Goal: Information Seeking & Learning: Check status

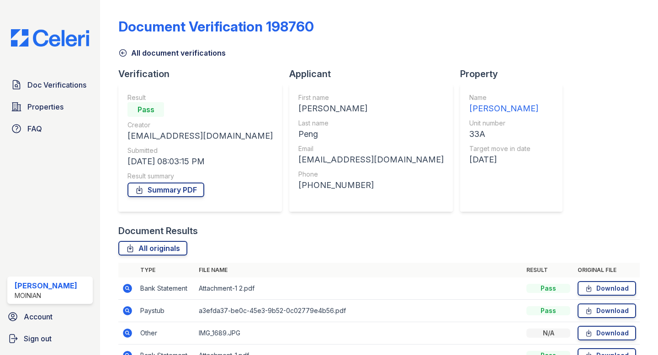
click at [115, 46] on div at bounding box center [117, 224] width 4 height 440
click at [126, 51] on icon at bounding box center [123, 53] width 7 height 7
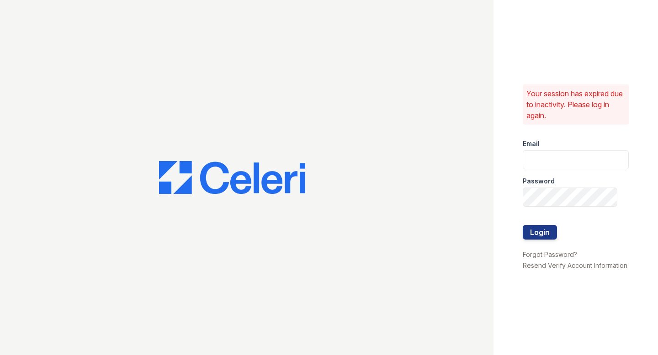
click at [588, 185] on div "Password" at bounding box center [575, 178] width 106 height 18
click at [576, 169] on div "Password" at bounding box center [575, 178] width 106 height 18
click at [558, 164] on input "email" at bounding box center [575, 159] width 106 height 19
type input "shiv@auranewyork.com"
click at [522, 225] on button "Login" at bounding box center [539, 232] width 34 height 15
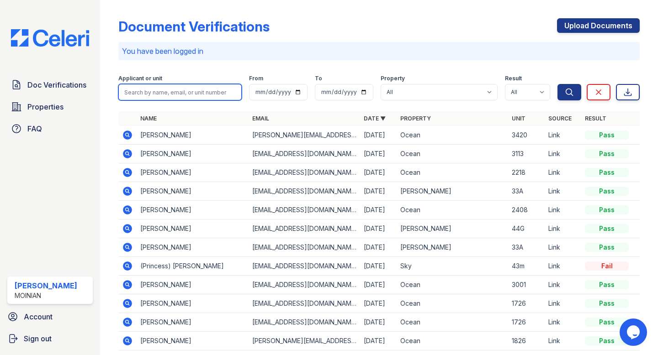
click at [167, 95] on input "search" at bounding box center [179, 92] width 123 height 16
type input "l"
type input "lily jefferey"
click at [557, 84] on button "Search" at bounding box center [569, 92] width 24 height 16
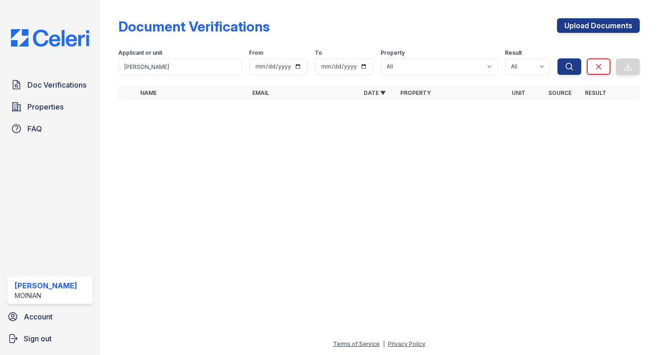
click at [211, 75] on form "Applicant or unit lily jefferey From To Property All 100 John 1264 90W Marc Oce…" at bounding box center [378, 60] width 521 height 37
click at [202, 69] on input "lily jefferey" at bounding box center [179, 66] width 123 height 16
click at [204, 72] on input "lily jeffe" at bounding box center [179, 66] width 123 height 16
type input "l"
click at [144, 66] on input "Lily" at bounding box center [179, 66] width 123 height 16
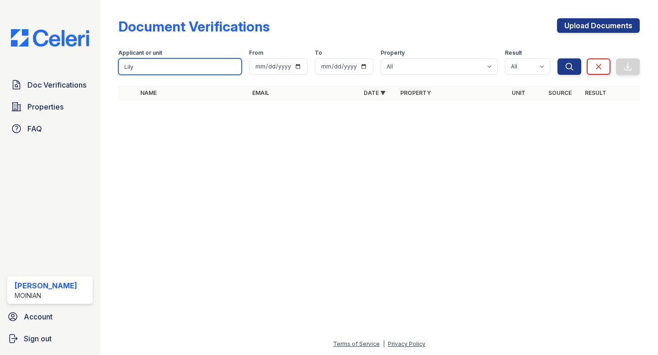
click at [144, 66] on input "Lily" at bounding box center [179, 66] width 123 height 16
paste input "[PERSON_NAME]"
type input "Lily Jeffery"
click at [557, 58] on button "Search" at bounding box center [569, 66] width 24 height 16
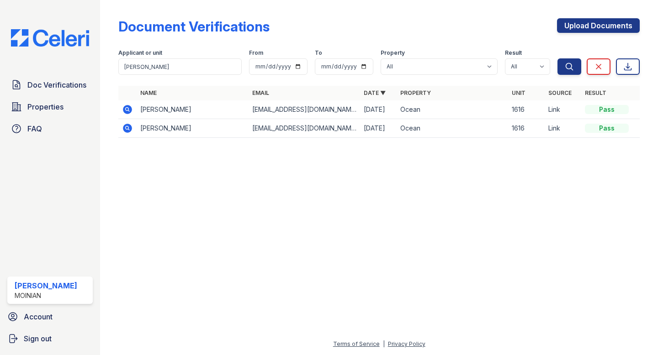
click at [127, 108] on icon at bounding box center [127, 109] width 2 height 2
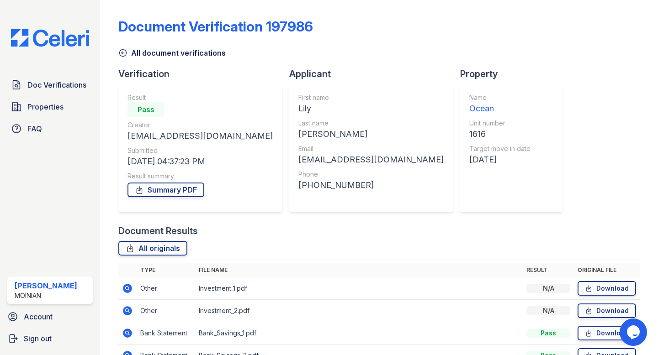
scroll to position [52, 0]
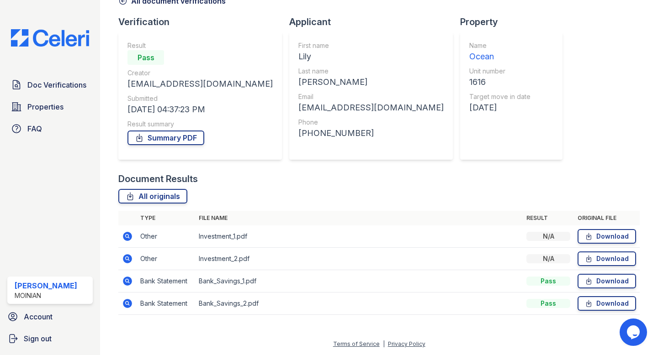
click at [127, 304] on icon at bounding box center [127, 303] width 11 height 11
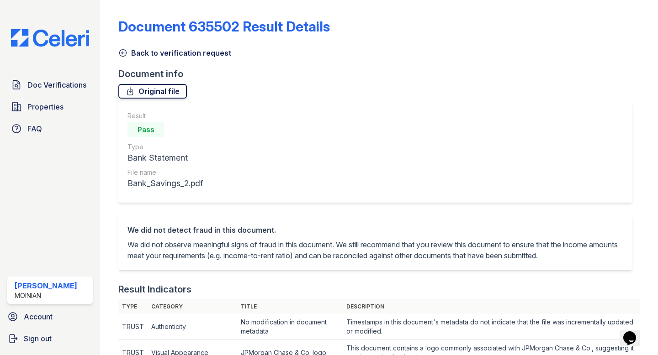
click at [160, 86] on link "Original file" at bounding box center [152, 91] width 68 height 15
click at [129, 54] on link "Back to verification request" at bounding box center [174, 52] width 113 height 11
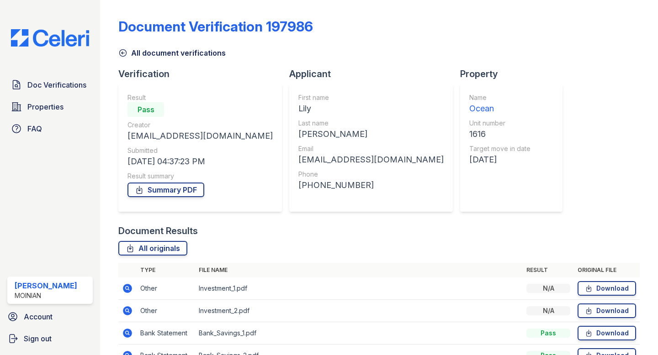
scroll to position [52, 0]
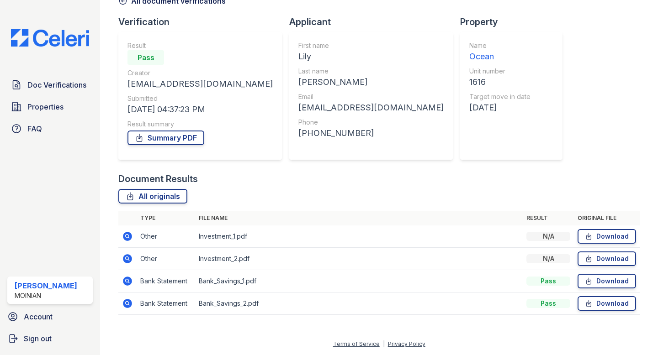
click at [128, 281] on icon at bounding box center [127, 281] width 11 height 11
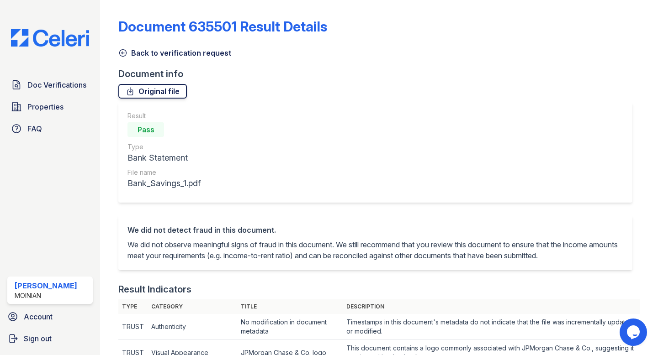
click at [145, 84] on link "Original file" at bounding box center [152, 91] width 68 height 15
click at [127, 51] on icon at bounding box center [122, 52] width 9 height 9
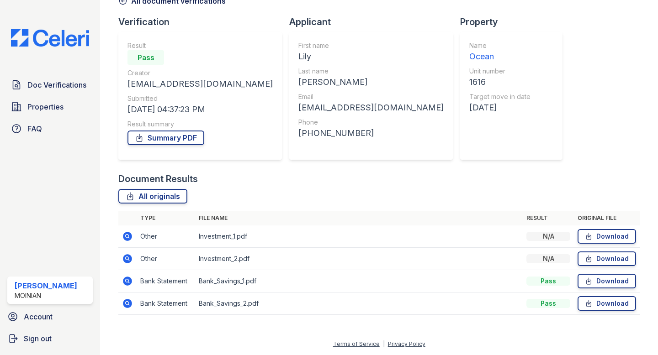
scroll to position [51, 0]
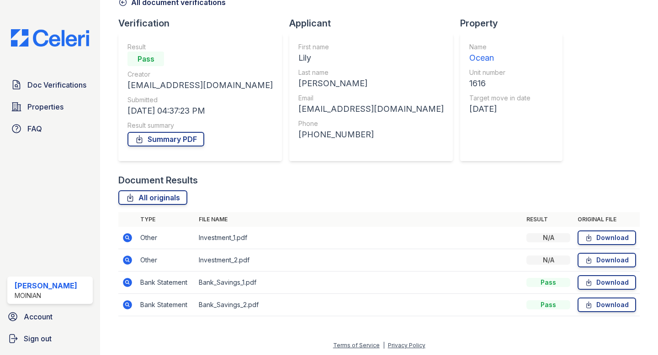
click at [129, 237] on icon at bounding box center [127, 237] width 9 height 9
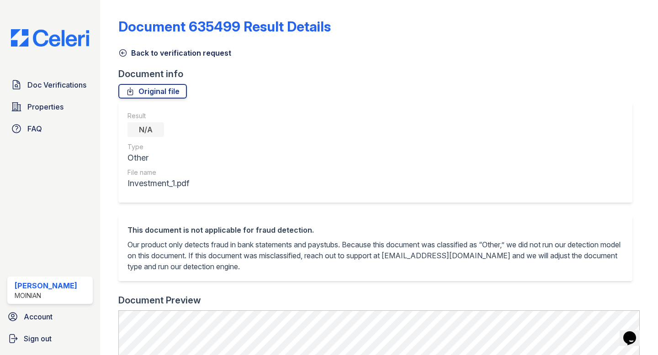
click at [117, 54] on div at bounding box center [117, 335] width 4 height 662
click at [122, 52] on icon at bounding box center [123, 53] width 7 height 7
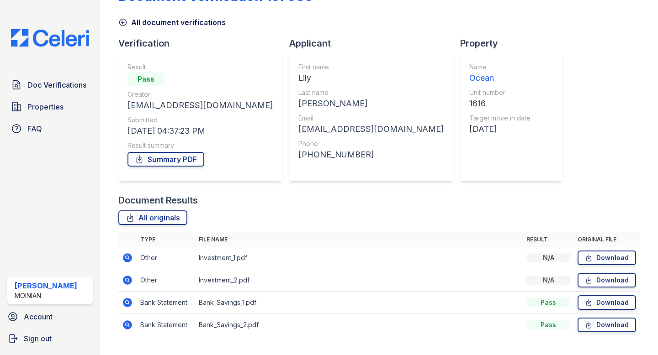
scroll to position [39, 0]
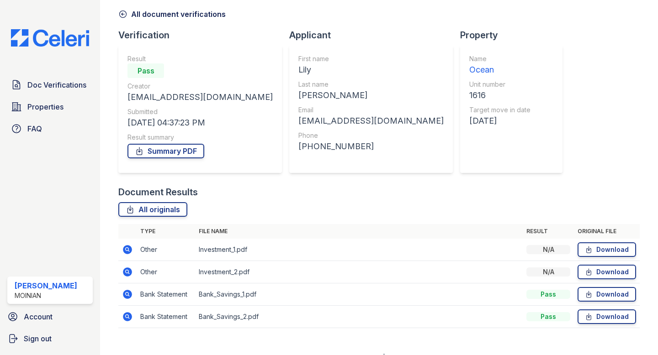
click at [126, 269] on icon at bounding box center [127, 272] width 9 height 9
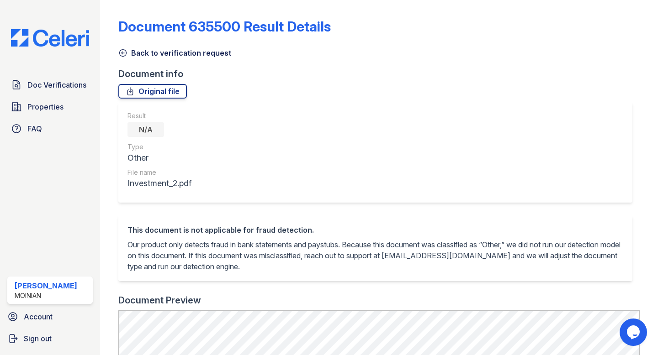
click at [127, 47] on link "Back to verification request" at bounding box center [174, 52] width 113 height 11
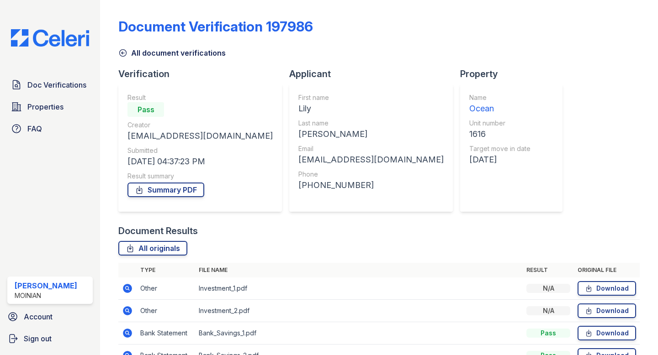
click at [153, 287] on td "Other" at bounding box center [166, 289] width 58 height 22
click at [126, 289] on icon at bounding box center [127, 288] width 11 height 11
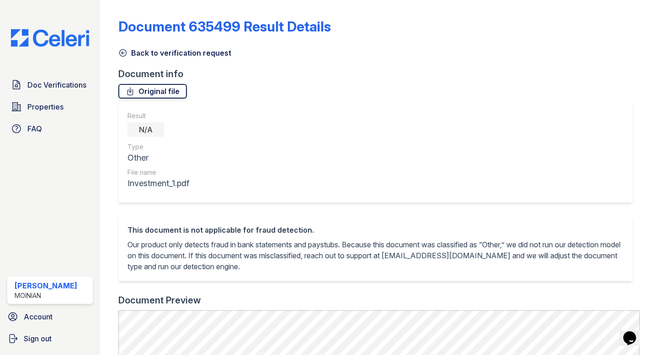
click at [163, 94] on link "Original file" at bounding box center [152, 91] width 68 height 15
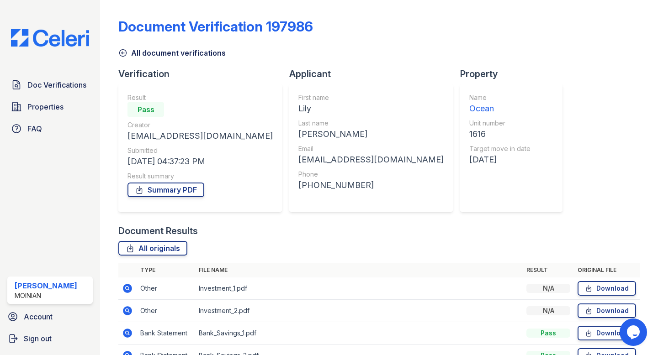
scroll to position [52, 0]
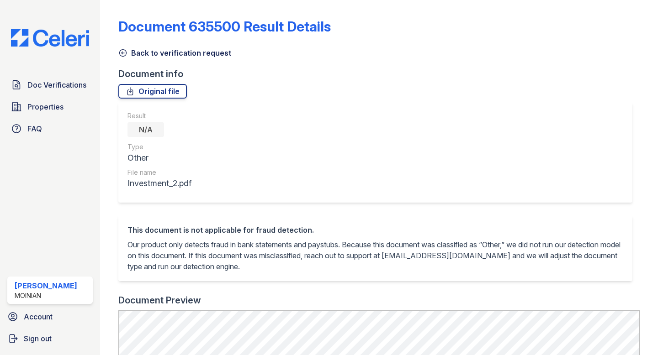
click at [124, 54] on icon at bounding box center [122, 52] width 9 height 9
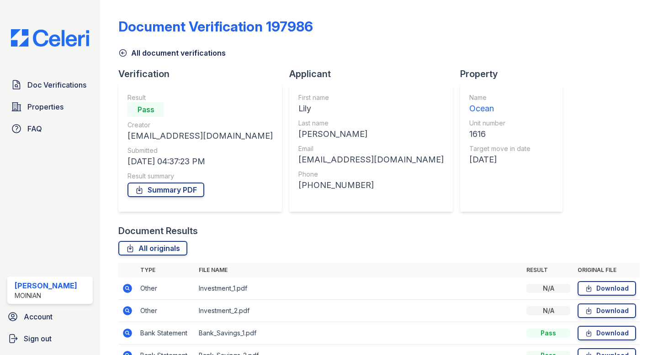
click at [124, 53] on icon at bounding box center [122, 52] width 9 height 9
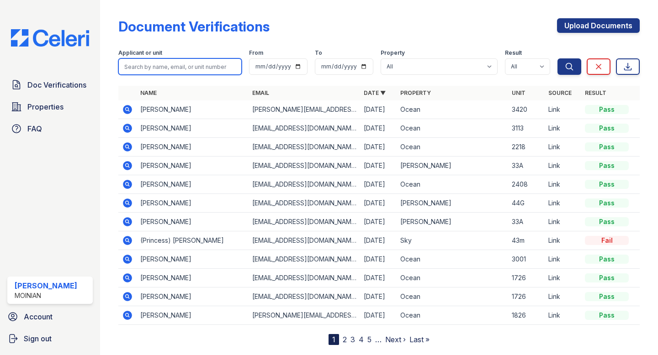
click at [169, 67] on input "search" at bounding box center [179, 66] width 123 height 16
paste input "Lily Jeffery"
type input "Lily Jeffery"
click at [557, 58] on button "Search" at bounding box center [569, 66] width 24 height 16
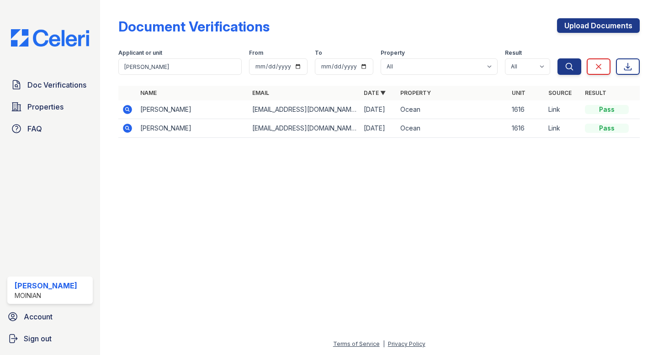
click at [127, 110] on icon at bounding box center [127, 109] width 2 height 2
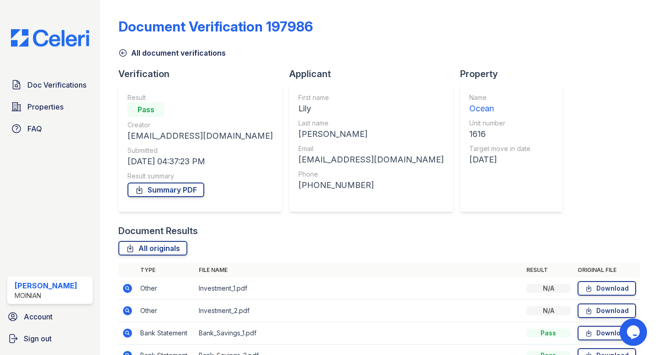
click at [128, 55] on link "All document verifications" at bounding box center [171, 52] width 107 height 11
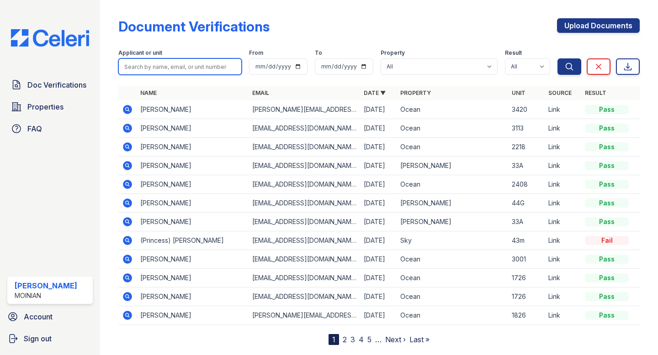
click at [152, 69] on input "search" at bounding box center [179, 66] width 123 height 16
paste input "Lily Jeffery"
type input "Lily Jeffery"
click at [557, 58] on button "Search" at bounding box center [569, 66] width 24 height 16
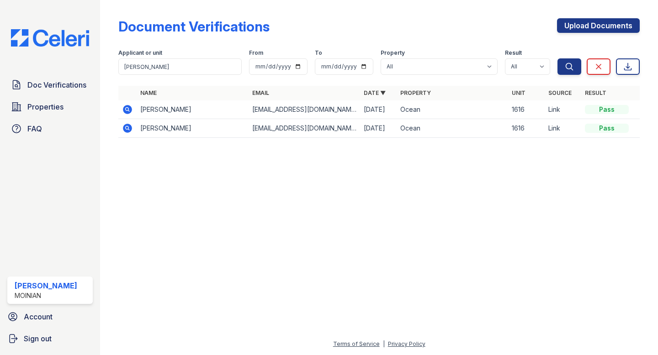
click at [127, 126] on icon at bounding box center [127, 128] width 11 height 11
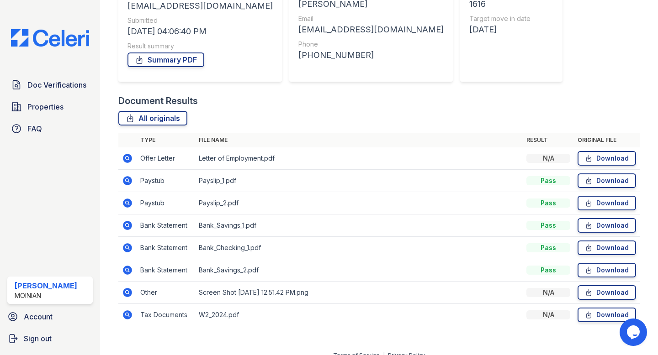
scroll to position [130, 0]
click at [126, 156] on icon at bounding box center [127, 158] width 9 height 9
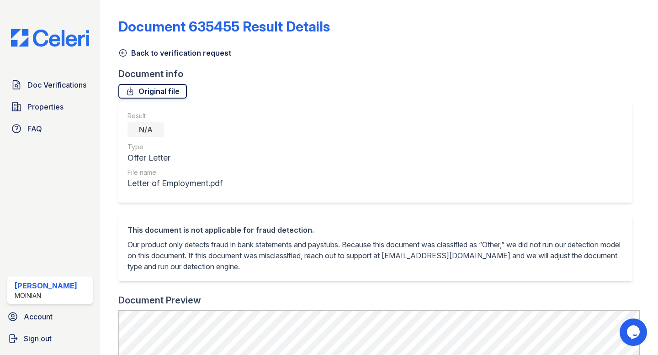
click at [138, 89] on link "Original file" at bounding box center [152, 91] width 68 height 15
click at [133, 49] on link "Back to verification request" at bounding box center [174, 52] width 113 height 11
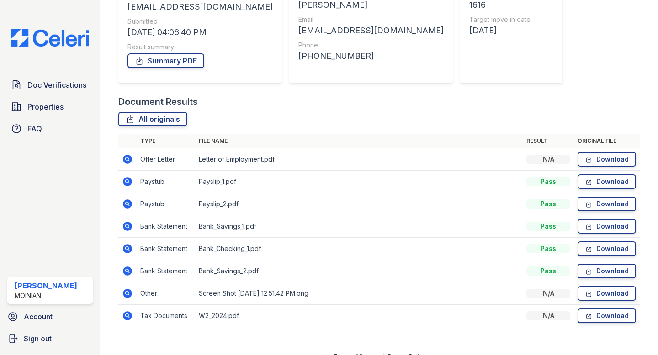
scroll to position [132, 0]
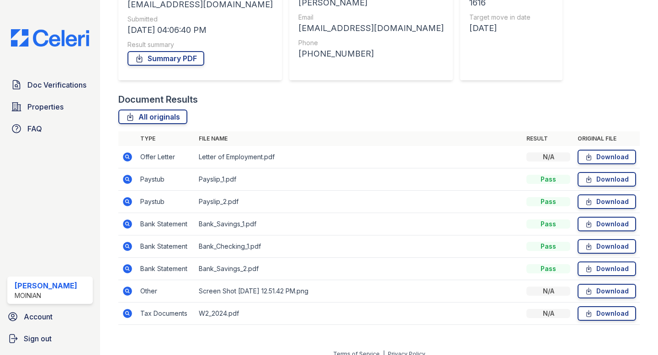
click at [126, 289] on icon at bounding box center [127, 291] width 11 height 11
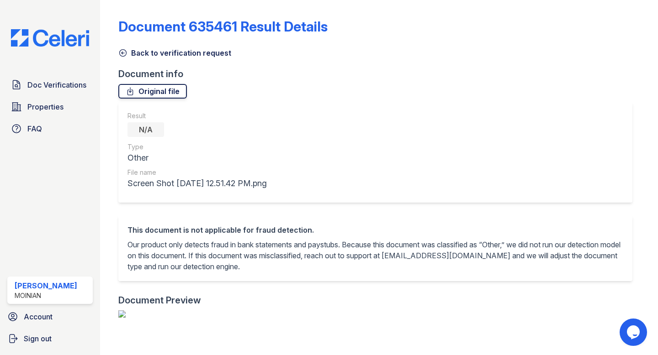
click at [161, 89] on link "Original file" at bounding box center [152, 91] width 68 height 15
click at [470, 10] on div "Document 635461 Result Details Back to verification request Document info Origi…" at bounding box center [378, 335] width 521 height 662
click at [124, 52] on icon at bounding box center [122, 52] width 9 height 9
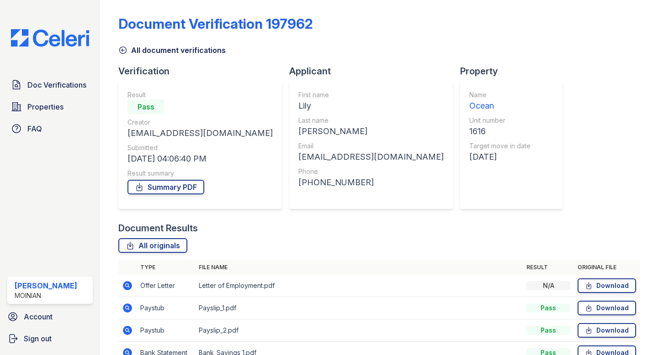
scroll to position [4, 0]
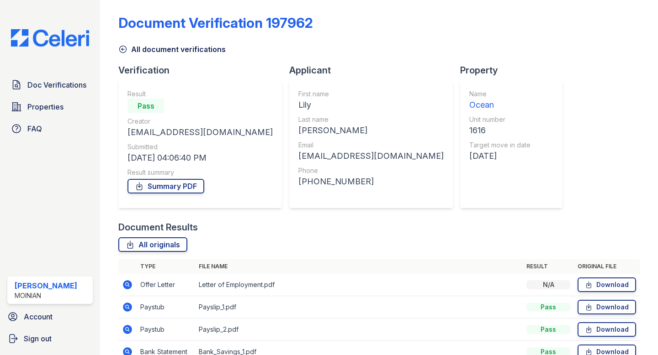
click at [120, 47] on icon at bounding box center [122, 49] width 9 height 9
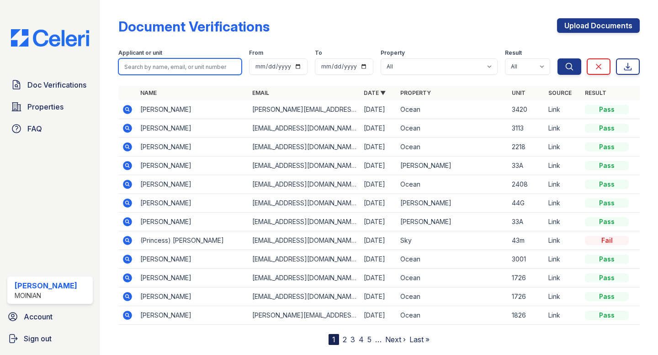
click at [164, 67] on input "search" at bounding box center [179, 66] width 123 height 16
type input "[PERSON_NAME]"
click at [557, 58] on button "Search" at bounding box center [569, 66] width 24 height 16
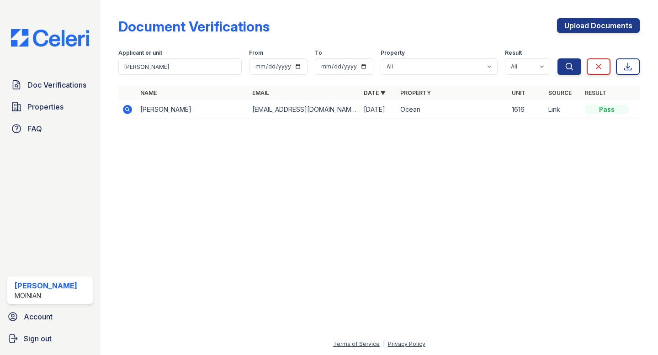
click at [125, 109] on icon at bounding box center [127, 109] width 9 height 9
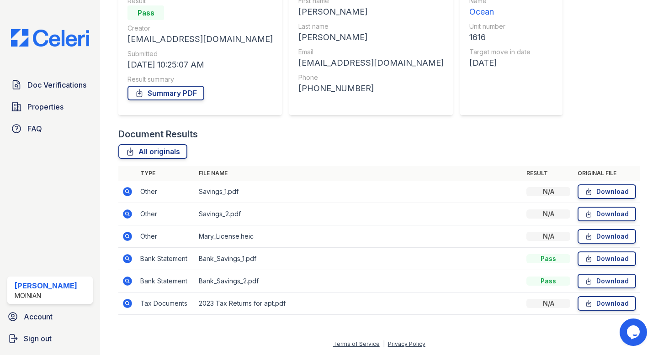
click at [127, 238] on icon at bounding box center [127, 236] width 9 height 9
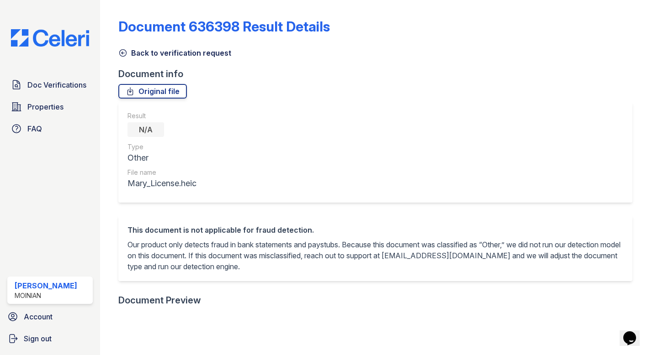
click at [122, 50] on icon at bounding box center [122, 52] width 9 height 9
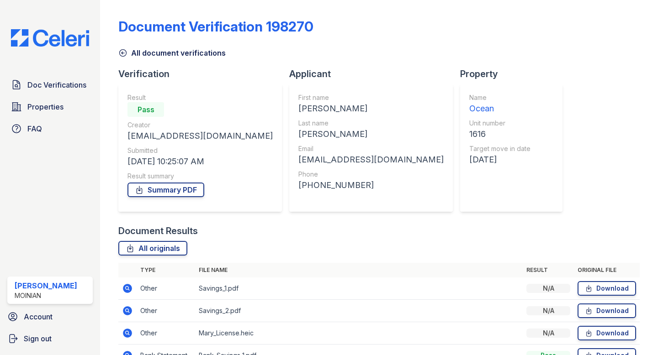
scroll to position [95, 0]
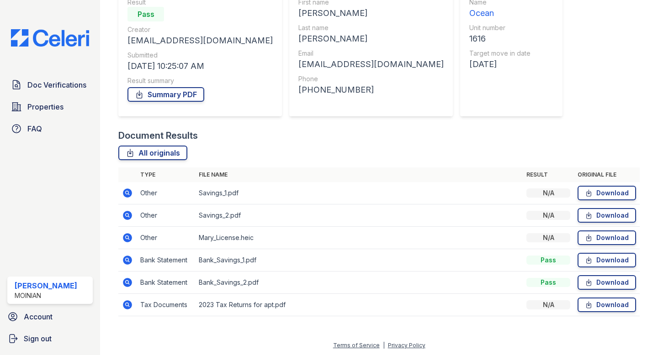
click at [129, 257] on icon at bounding box center [127, 260] width 9 height 9
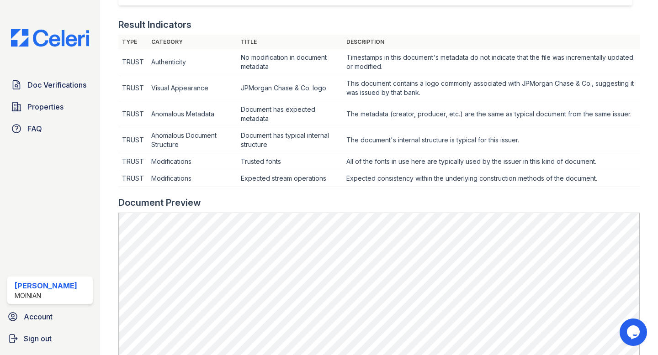
scroll to position [22, 0]
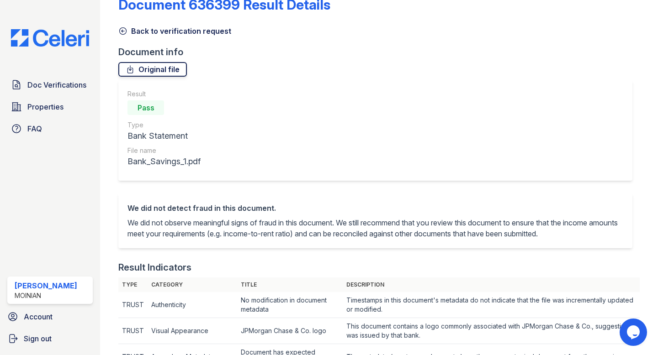
click at [141, 63] on link "Original file" at bounding box center [152, 69] width 68 height 15
click at [487, 106] on div "Result Pass Type Bank Statement File name Bank_Savings_1.pdf" at bounding box center [375, 130] width 514 height 100
click at [125, 29] on icon at bounding box center [122, 30] width 9 height 9
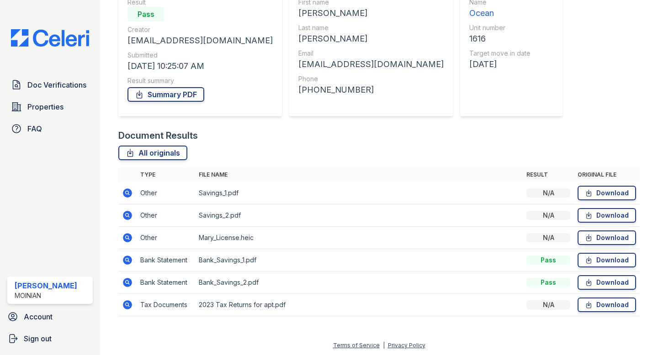
scroll to position [97, 0]
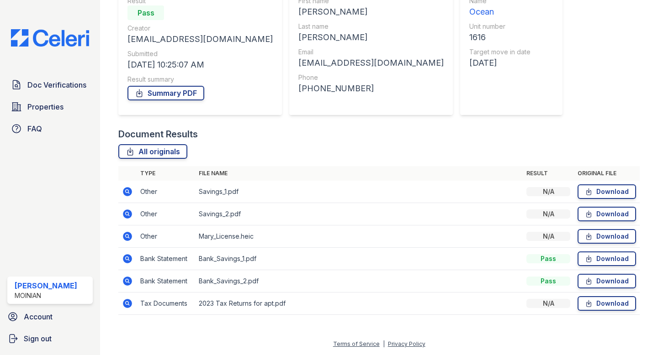
click at [130, 190] on icon at bounding box center [127, 191] width 9 height 9
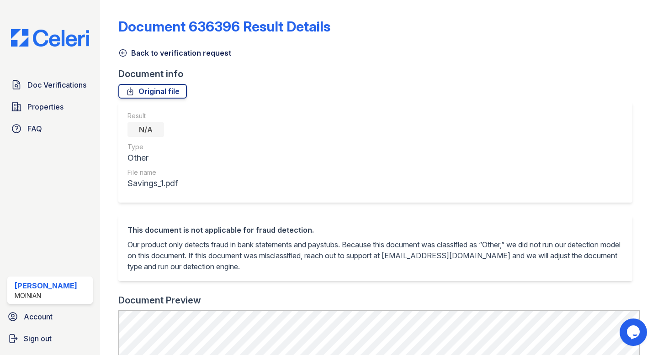
click at [125, 49] on icon at bounding box center [122, 52] width 9 height 9
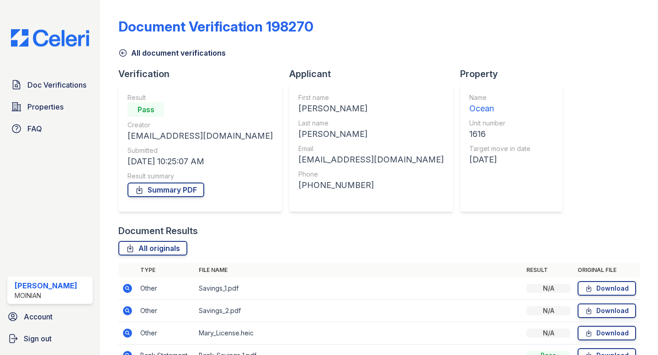
scroll to position [31, 0]
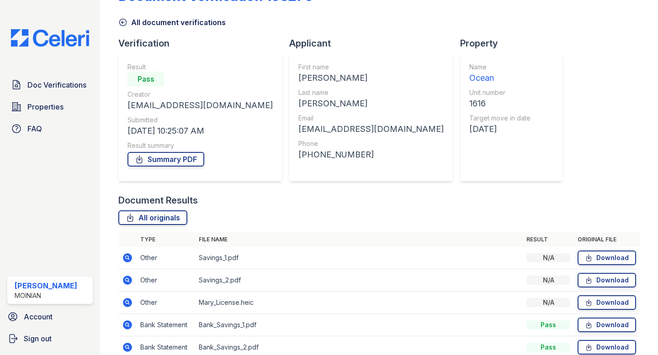
click at [129, 277] on icon at bounding box center [127, 280] width 9 height 9
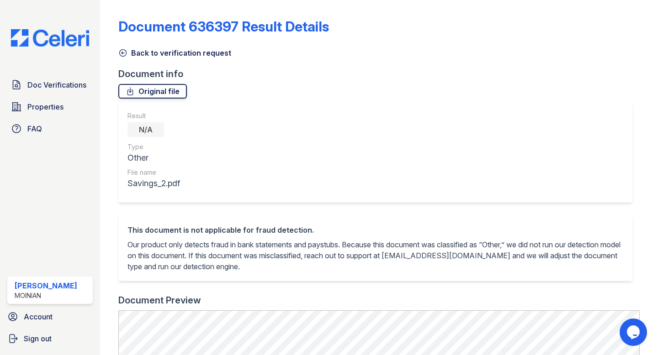
click at [150, 92] on link "Original file" at bounding box center [152, 91] width 68 height 15
click at [133, 53] on link "Back to verification request" at bounding box center [174, 52] width 113 height 11
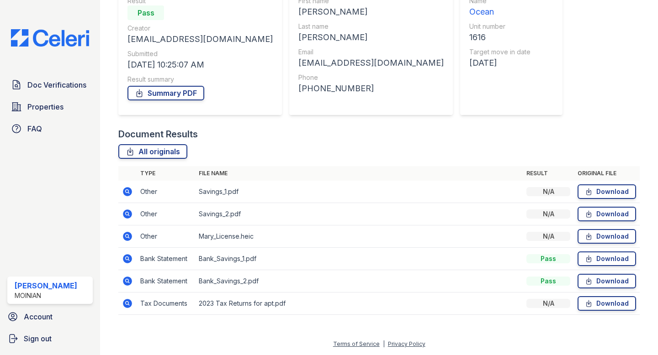
scroll to position [96, 0]
